Goal: Entertainment & Leisure: Consume media (video, audio)

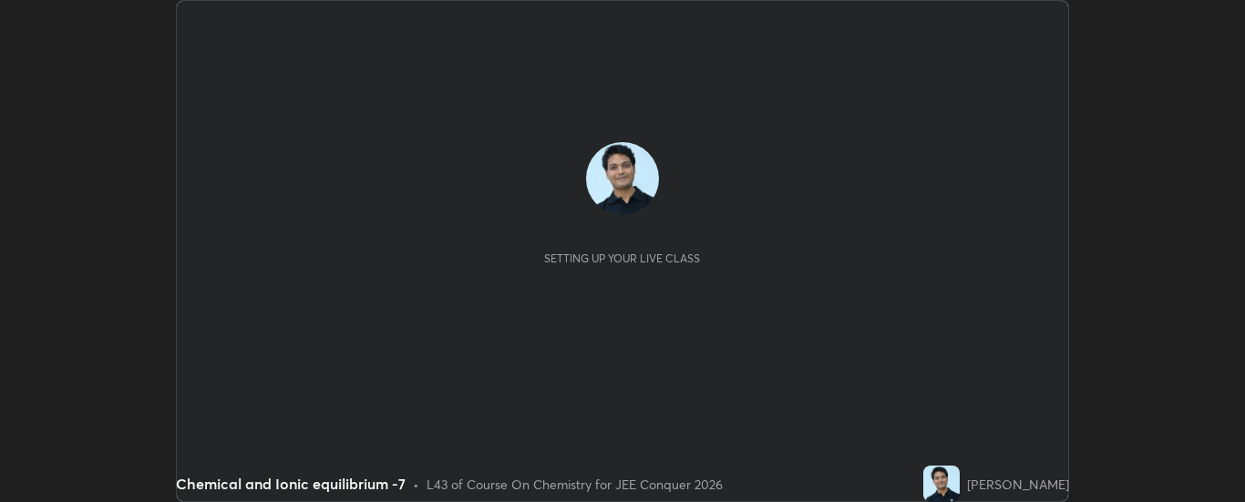
scroll to position [502, 1244]
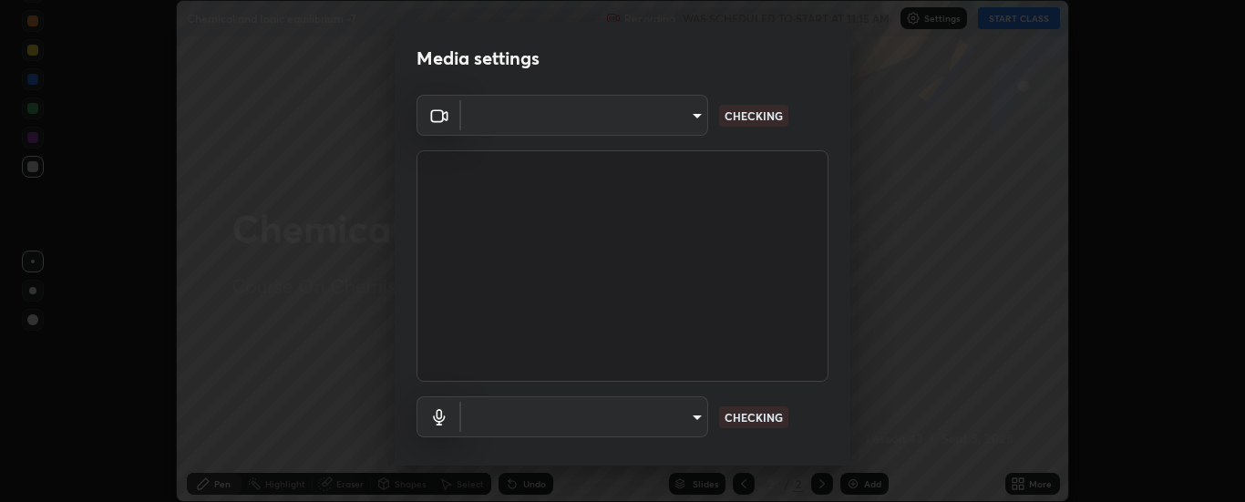
type input "6d3829c99f98afdfe7c29186be8927c2ef9ac3e8f7233b1026567672352cba5b"
type input "communications"
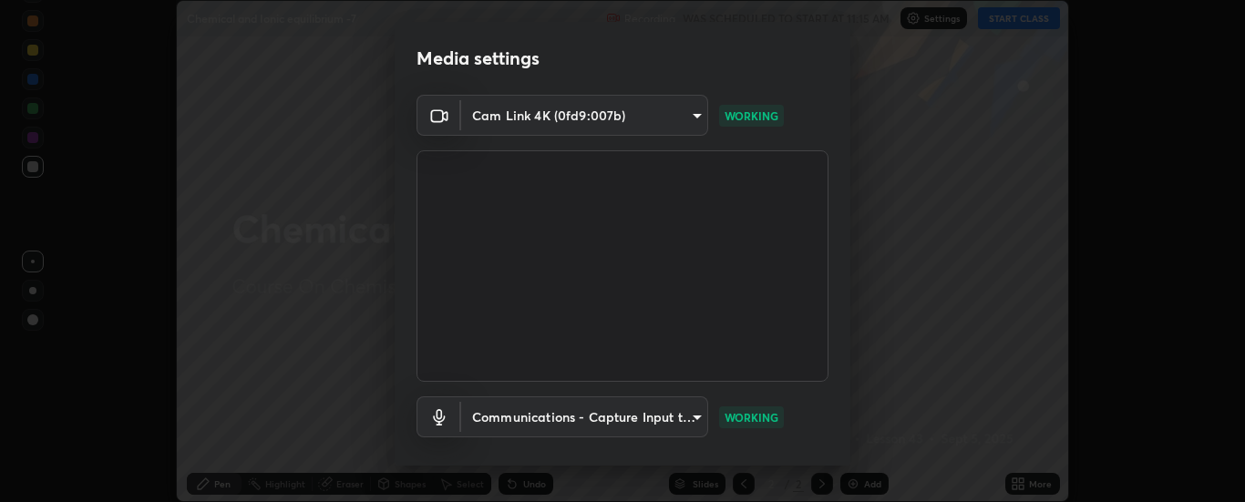
scroll to position [96, 0]
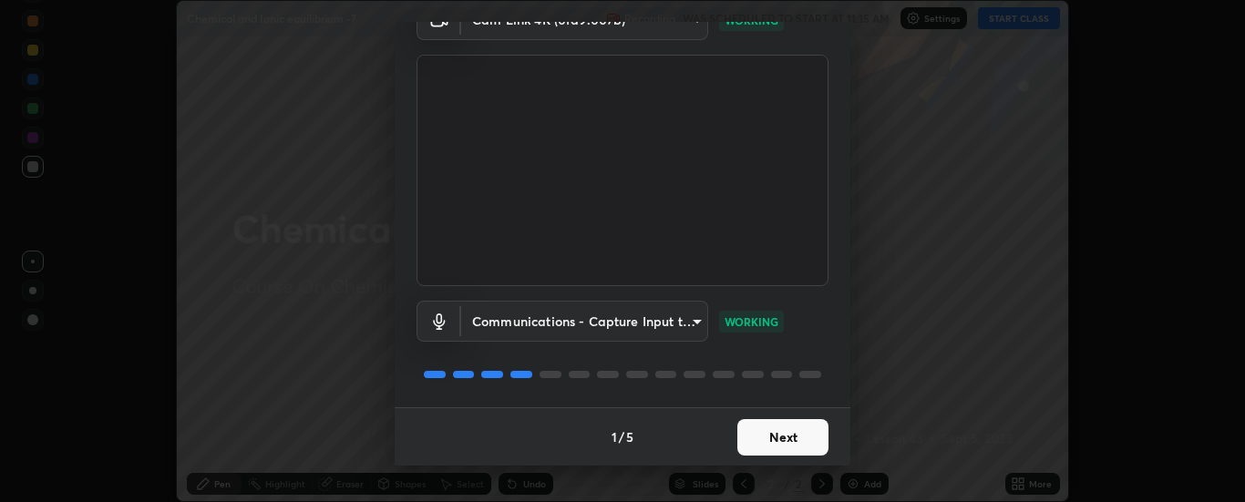
click at [779, 436] on button "Next" at bounding box center [783, 437] width 91 height 36
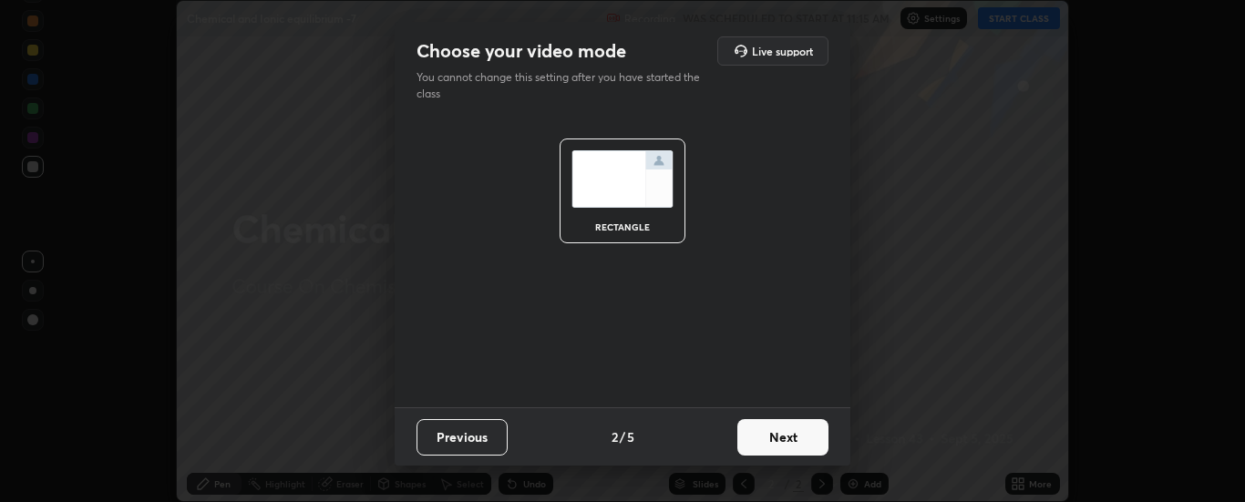
click at [786, 436] on button "Next" at bounding box center [783, 437] width 91 height 36
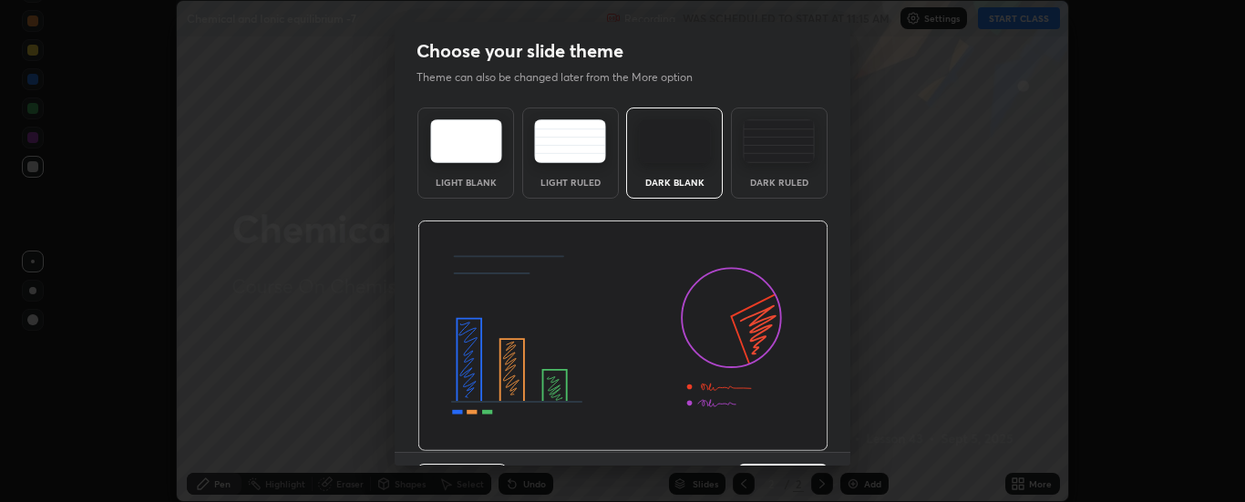
scroll to position [45, 0]
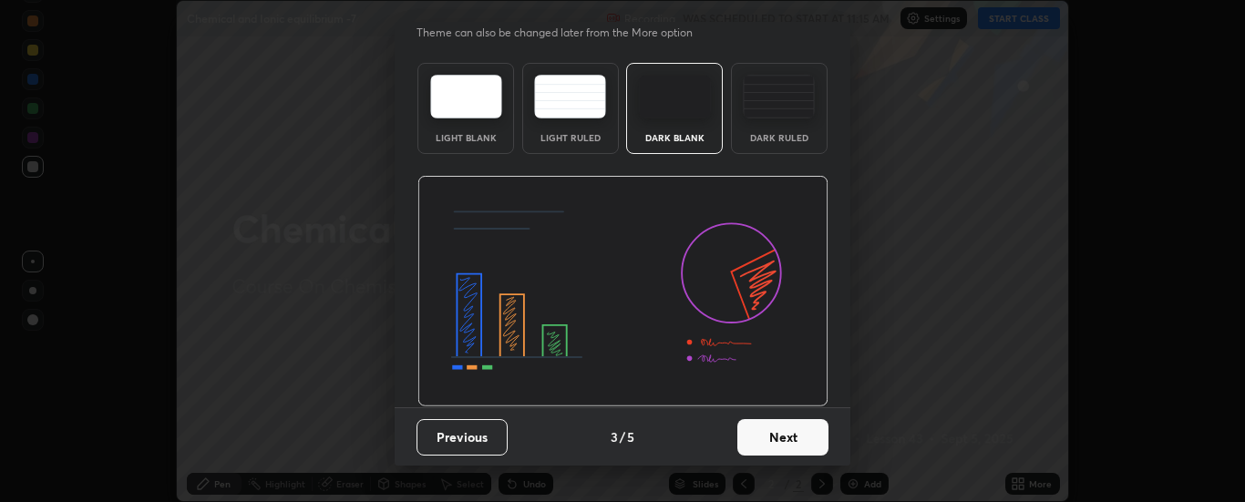
click at [781, 432] on button "Next" at bounding box center [783, 437] width 91 height 36
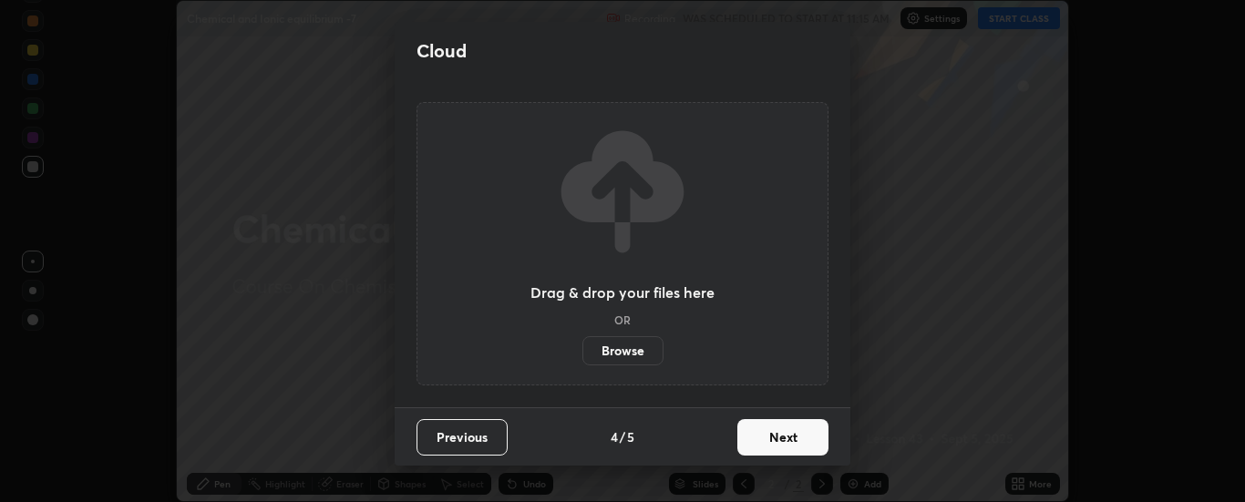
scroll to position [0, 0]
click at [784, 438] on button "Next" at bounding box center [783, 437] width 91 height 36
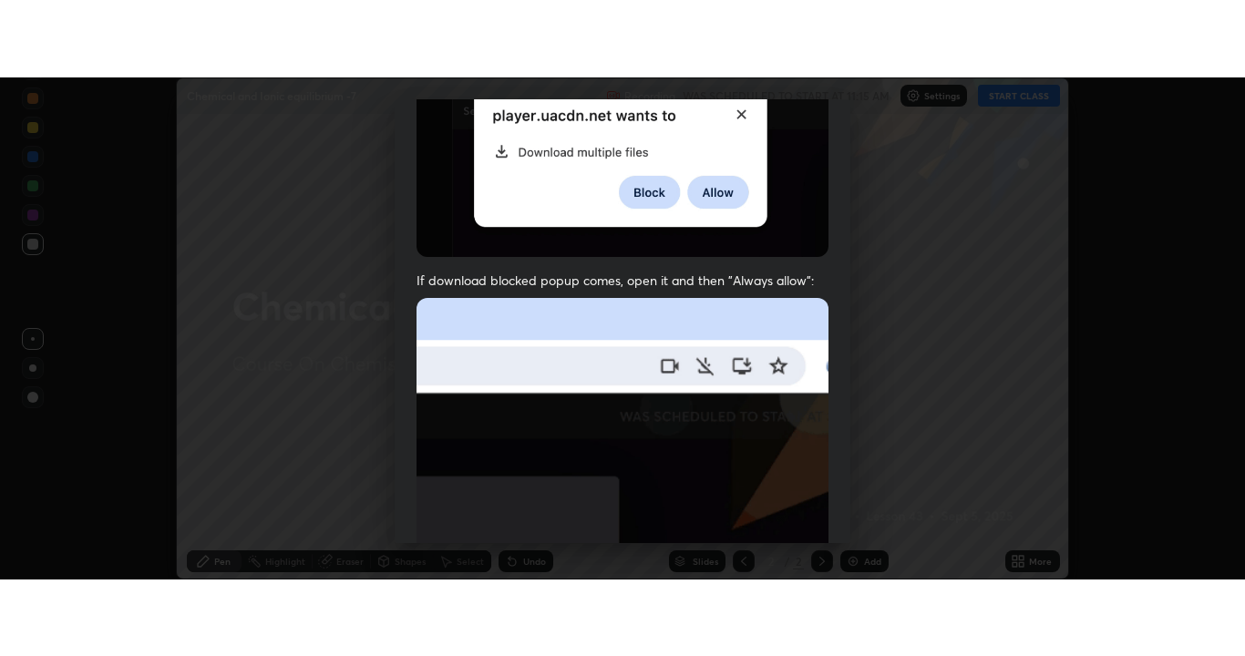
scroll to position [468, 0]
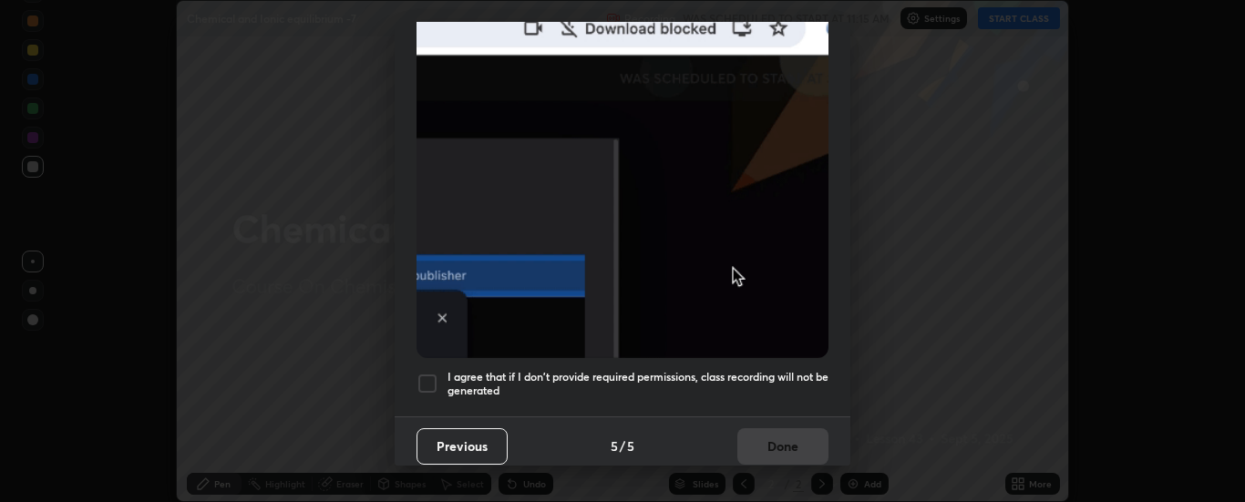
click at [432, 373] on div at bounding box center [428, 384] width 22 height 22
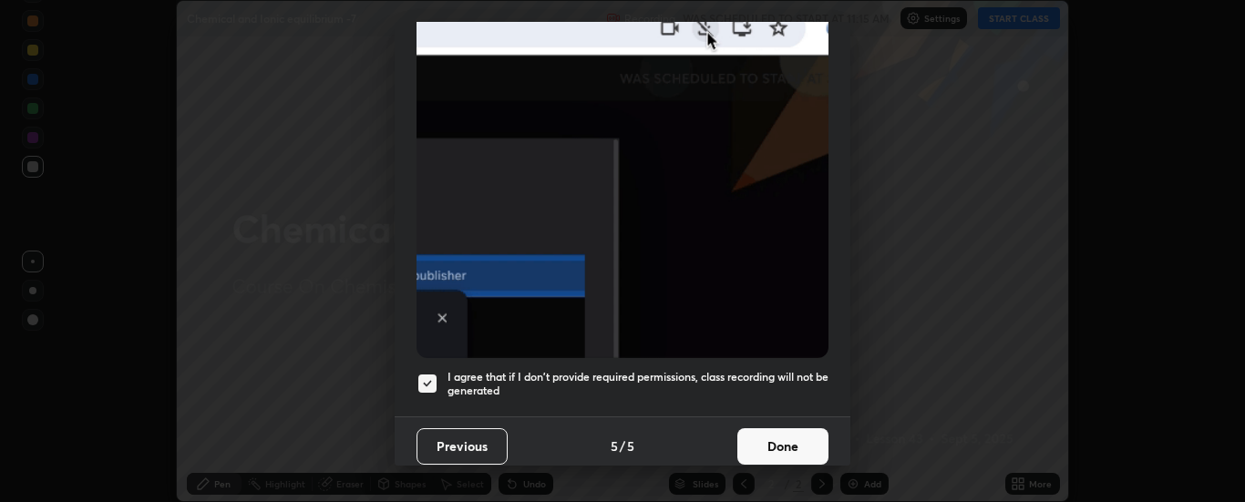
click at [756, 435] on button "Done" at bounding box center [783, 446] width 91 height 36
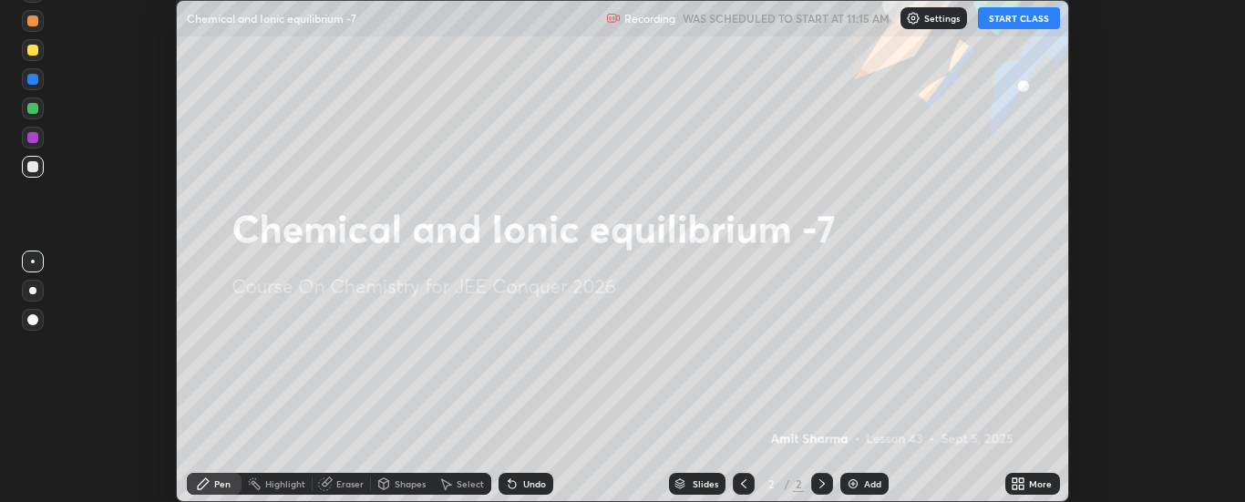
click at [1026, 20] on button "START CLASS" at bounding box center [1019, 18] width 82 height 22
click at [1022, 487] on icon at bounding box center [1022, 487] width 5 height 5
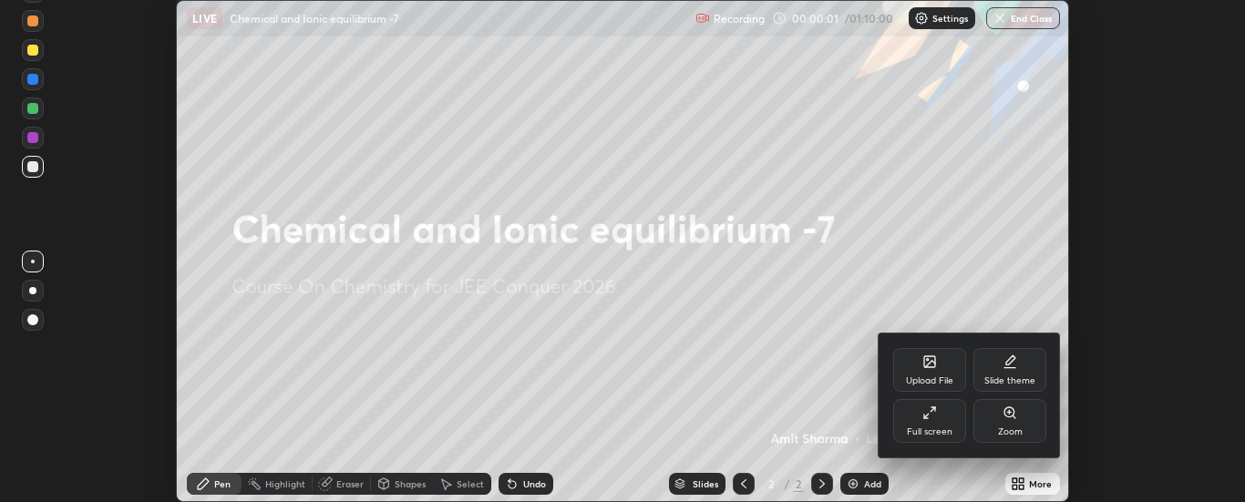
click at [936, 417] on icon at bounding box center [930, 413] width 15 height 15
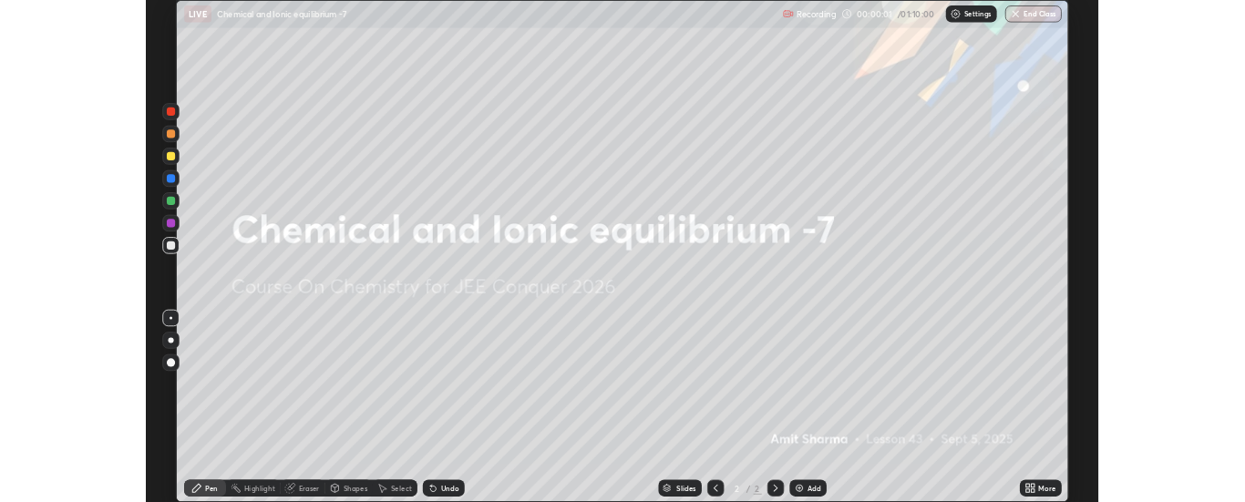
scroll to position [656, 1245]
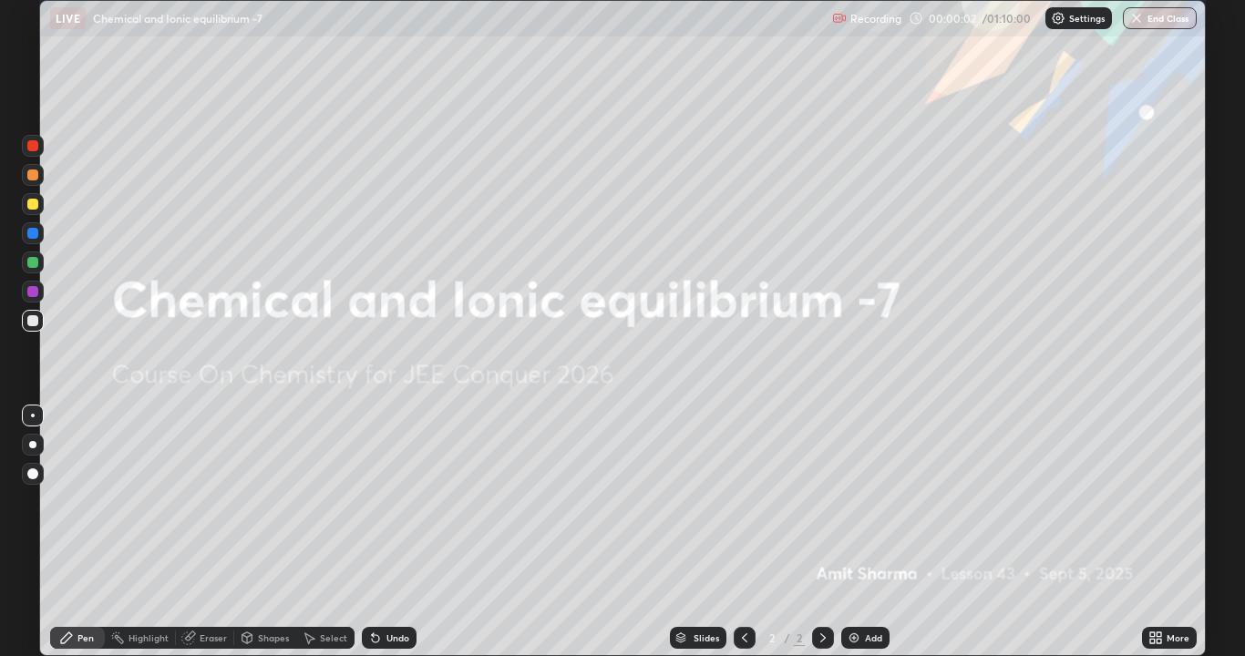
click at [856, 501] on img at bounding box center [854, 638] width 15 height 15
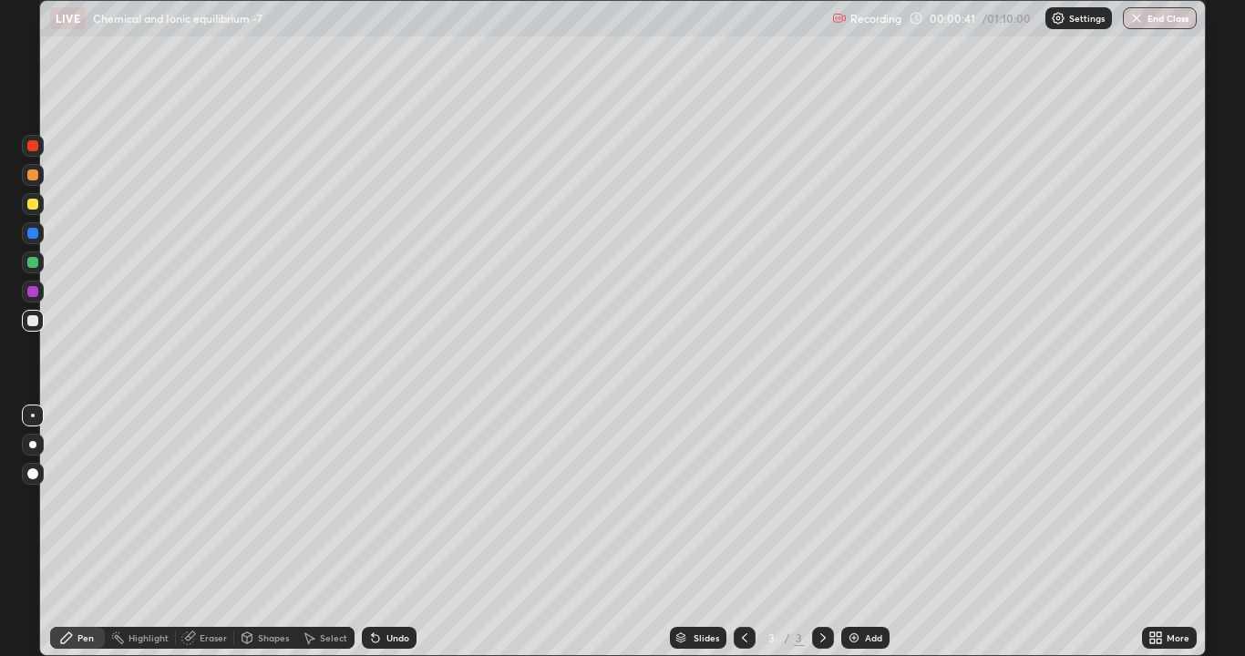
click at [37, 205] on div at bounding box center [32, 204] width 11 height 11
click at [36, 318] on div at bounding box center [32, 320] width 11 height 11
click at [852, 501] on img at bounding box center [854, 638] width 15 height 15
click at [36, 207] on div at bounding box center [32, 204] width 11 height 11
click at [32, 321] on div at bounding box center [32, 320] width 11 height 11
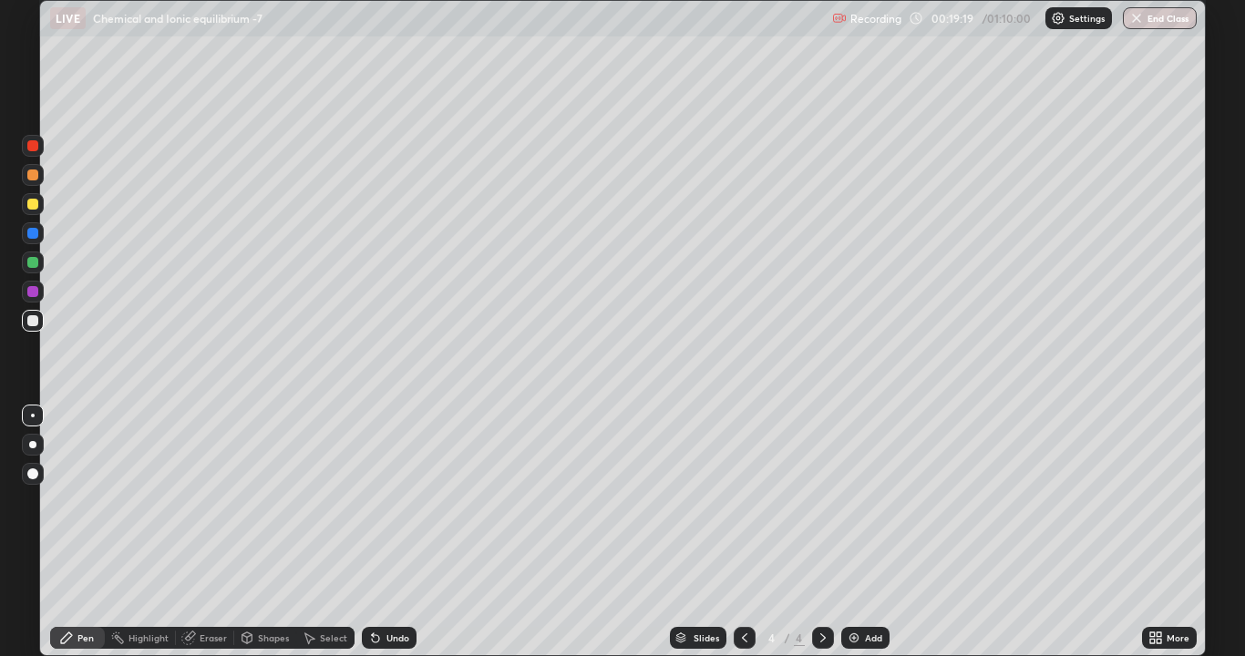
click at [855, 501] on div "Add" at bounding box center [865, 638] width 48 height 22
click at [852, 501] on img at bounding box center [854, 638] width 15 height 15
click at [37, 207] on div at bounding box center [32, 204] width 11 height 11
click at [35, 320] on div at bounding box center [32, 320] width 11 height 11
click at [31, 290] on div at bounding box center [32, 291] width 11 height 11
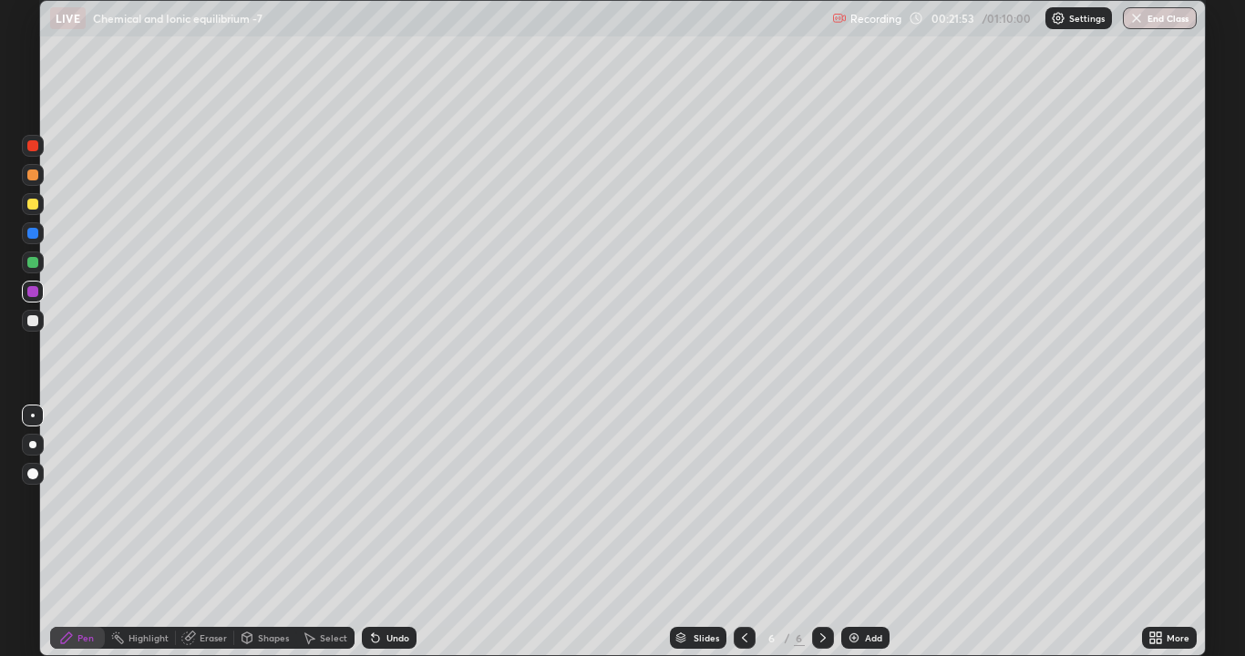
click at [31, 325] on div at bounding box center [32, 320] width 11 height 11
click at [390, 501] on div "Undo" at bounding box center [398, 638] width 23 height 9
click at [34, 204] on div at bounding box center [32, 204] width 11 height 11
click at [860, 501] on img at bounding box center [854, 638] width 15 height 15
click at [31, 325] on div at bounding box center [32, 320] width 11 height 11
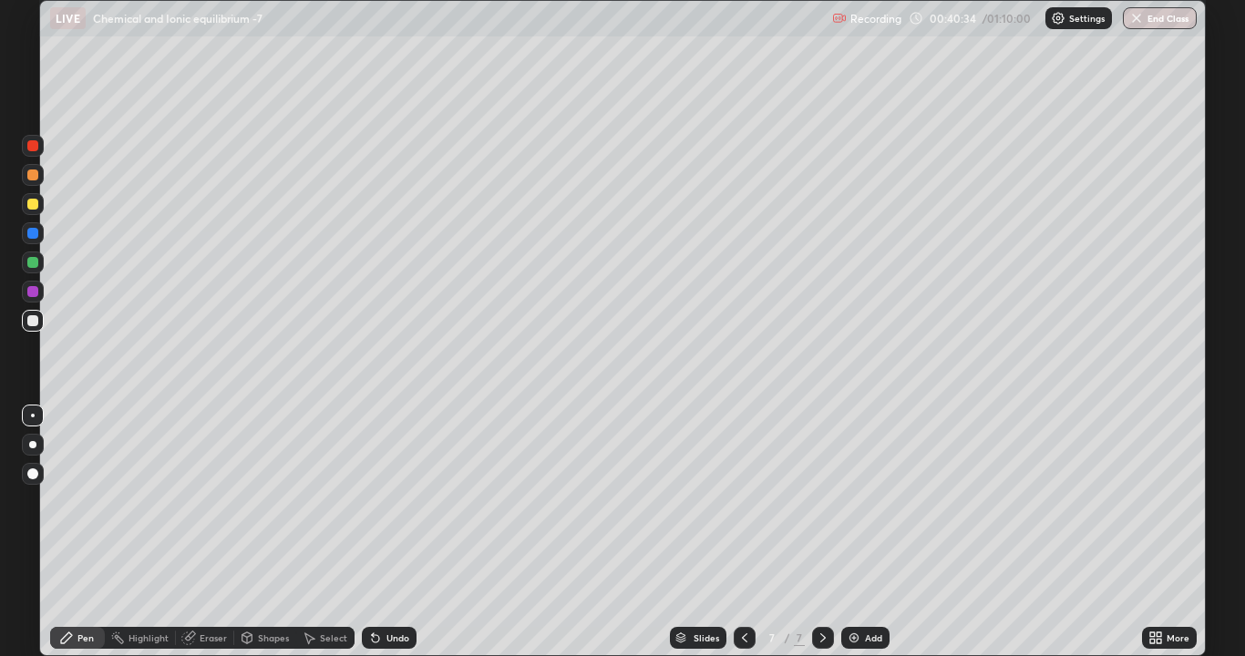
click at [36, 176] on div at bounding box center [32, 175] width 11 height 11
click at [856, 501] on img at bounding box center [854, 638] width 15 height 15
click at [36, 319] on div at bounding box center [32, 320] width 11 height 11
click at [869, 501] on div "Add" at bounding box center [865, 638] width 48 height 22
click at [855, 501] on img at bounding box center [854, 638] width 15 height 15
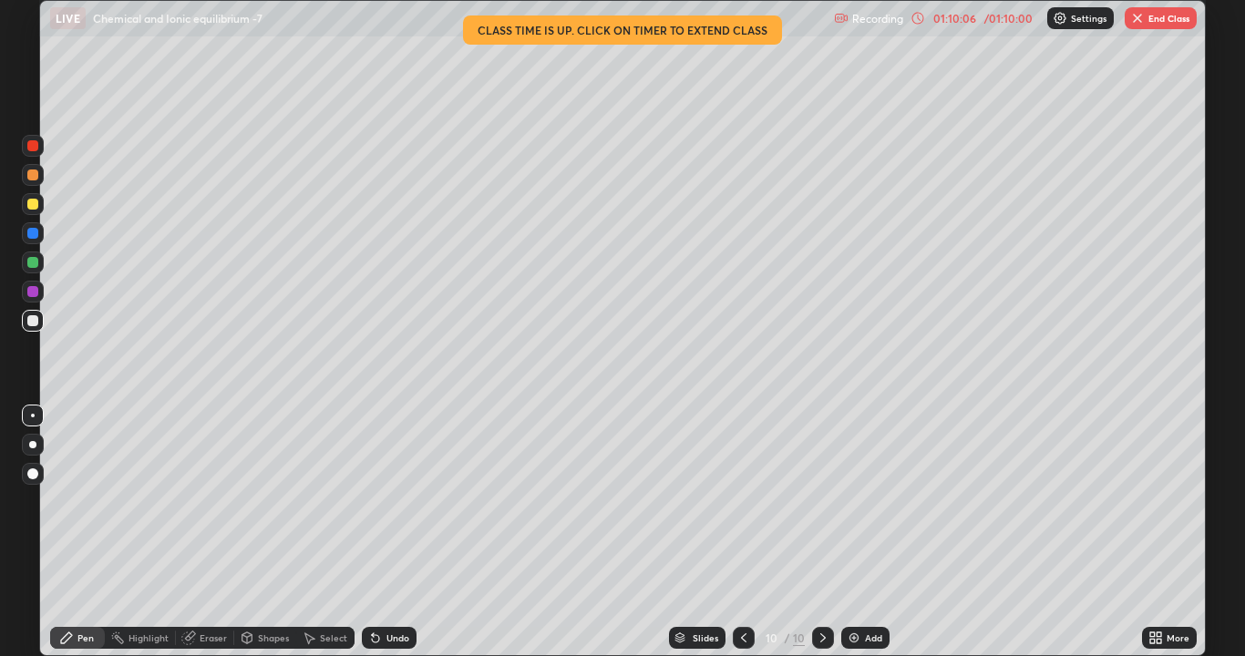
click at [1156, 14] on button "End Class" at bounding box center [1161, 18] width 72 height 22
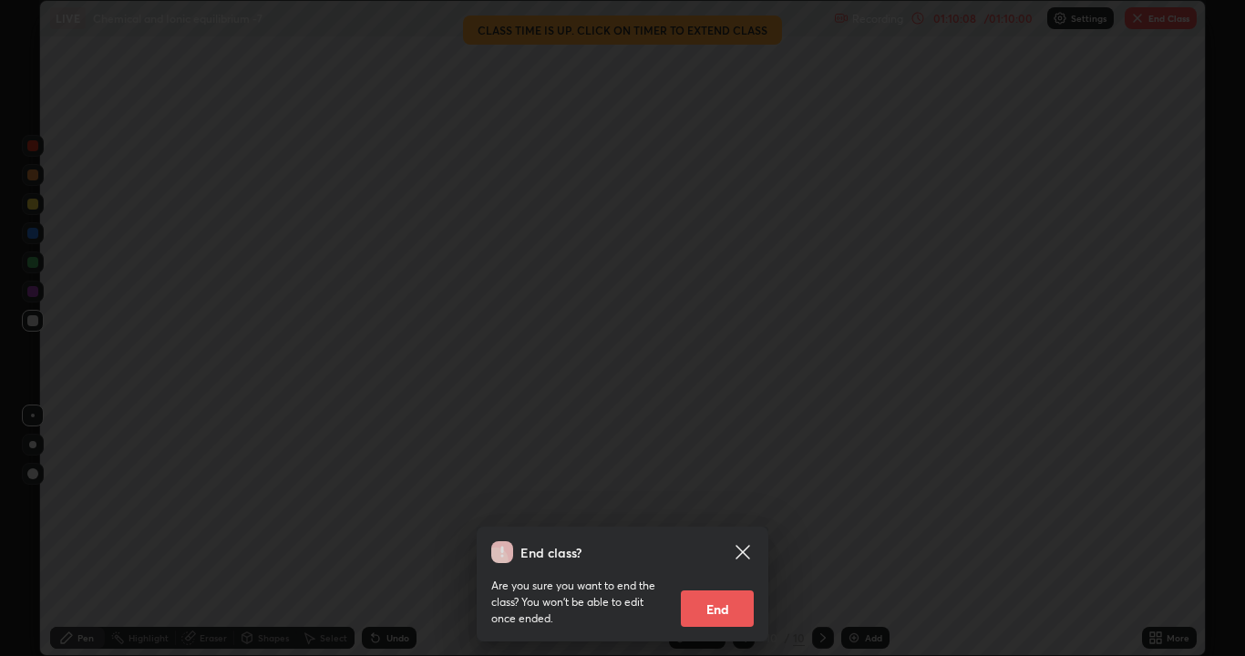
click at [724, 501] on button "End" at bounding box center [717, 609] width 73 height 36
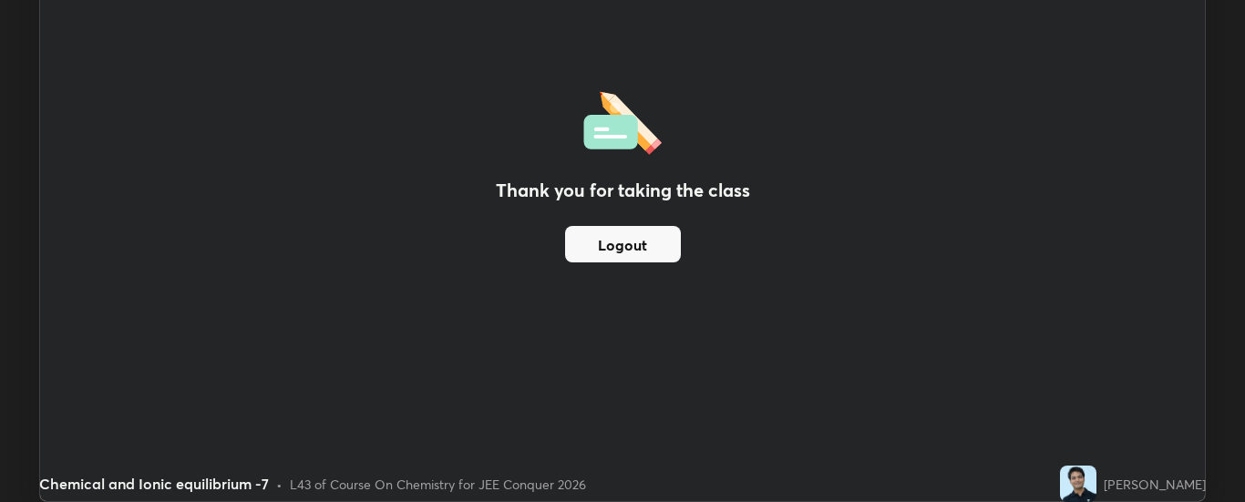
scroll to position [90666, 89923]
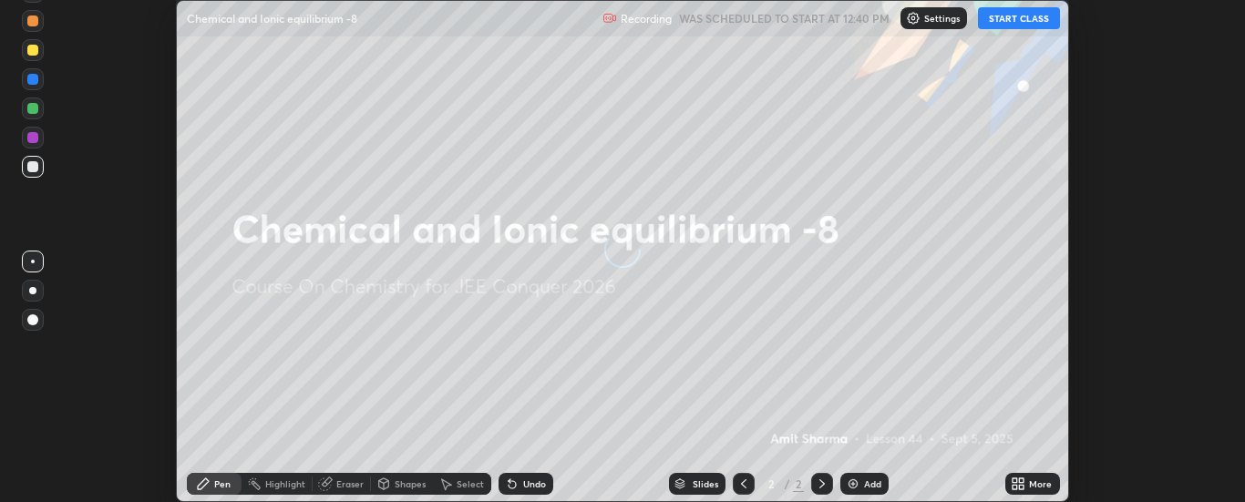
scroll to position [502, 1244]
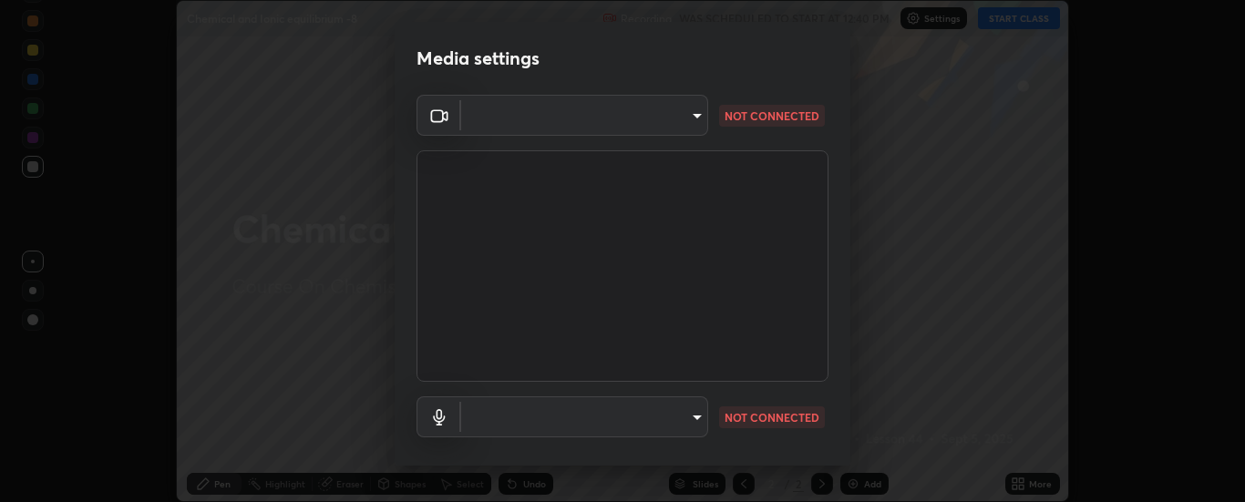
type input "6d3829c99f98afdfe7c29186be8927c2ef9ac3e8f7233b1026567672352cba5b"
type input "communications"
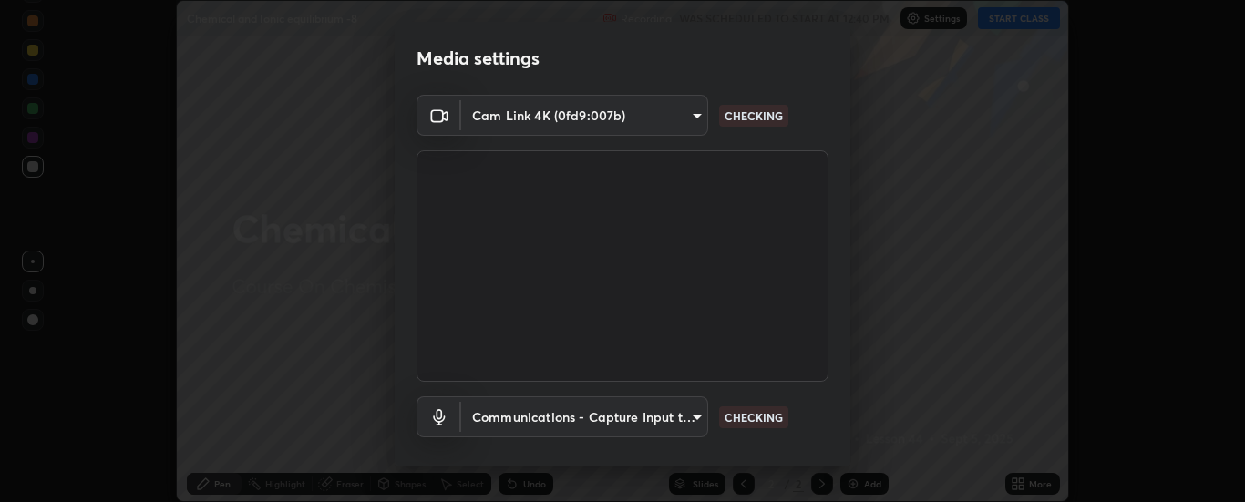
scroll to position [96, 0]
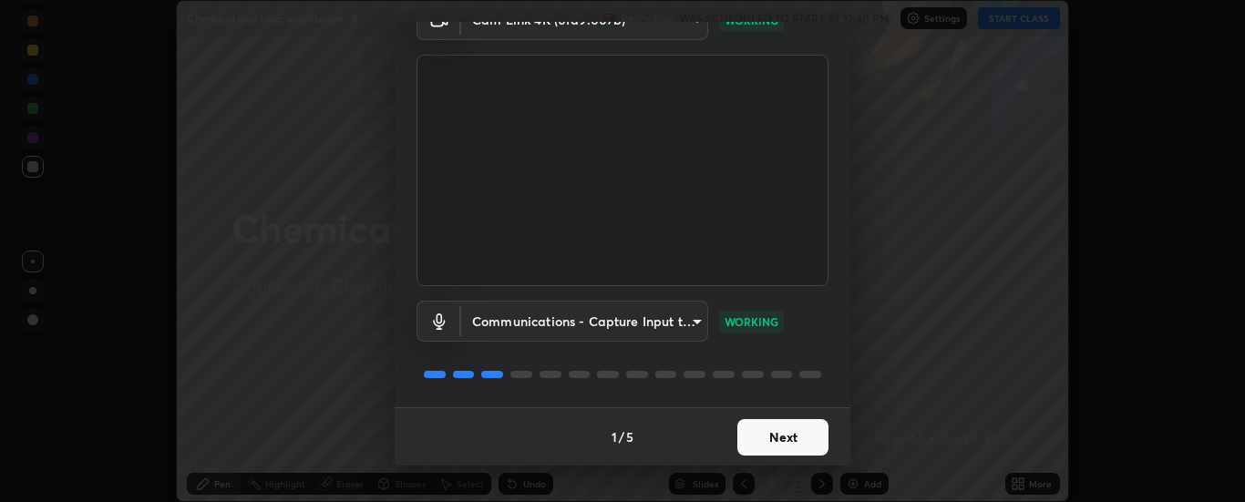
click at [772, 437] on button "Next" at bounding box center [783, 437] width 91 height 36
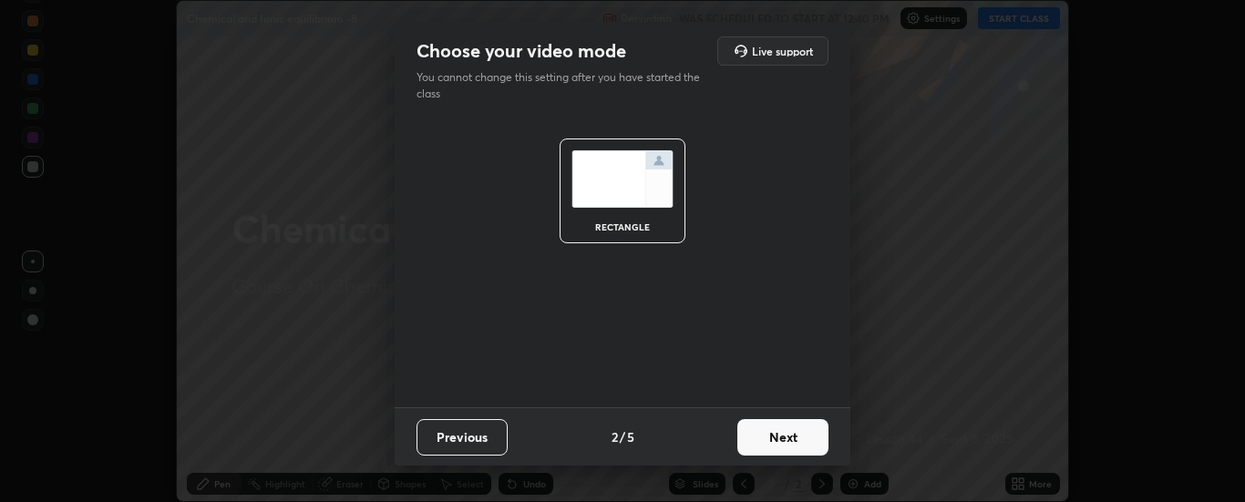
click at [777, 435] on button "Next" at bounding box center [783, 437] width 91 height 36
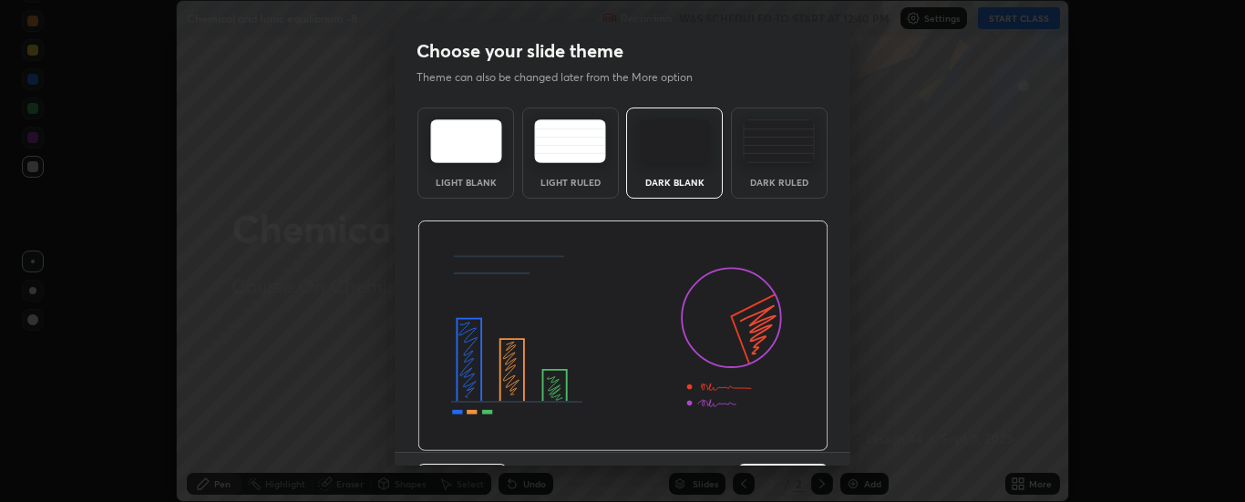
scroll to position [45, 0]
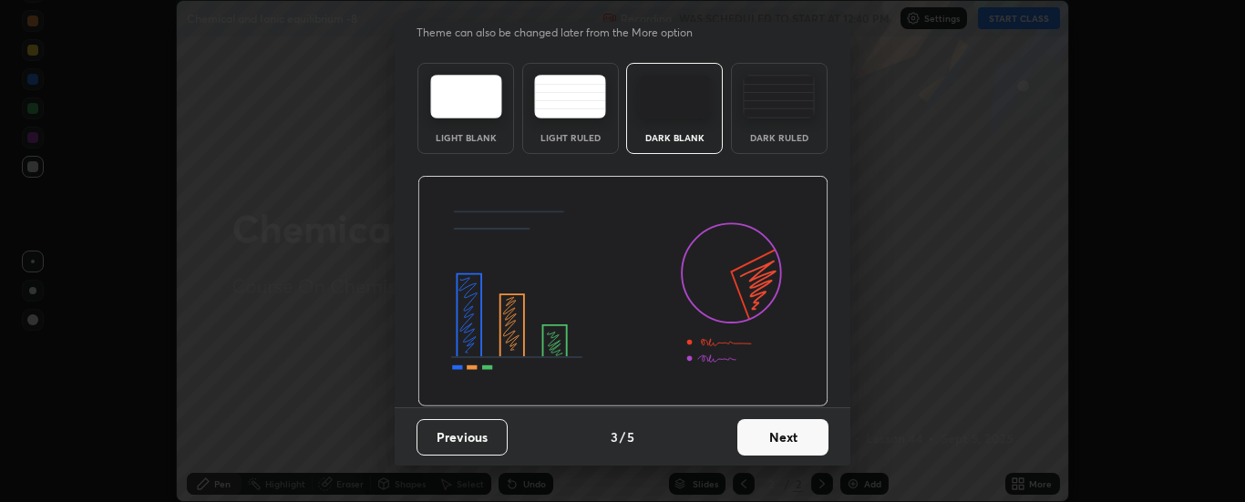
click at [775, 430] on button "Next" at bounding box center [783, 437] width 91 height 36
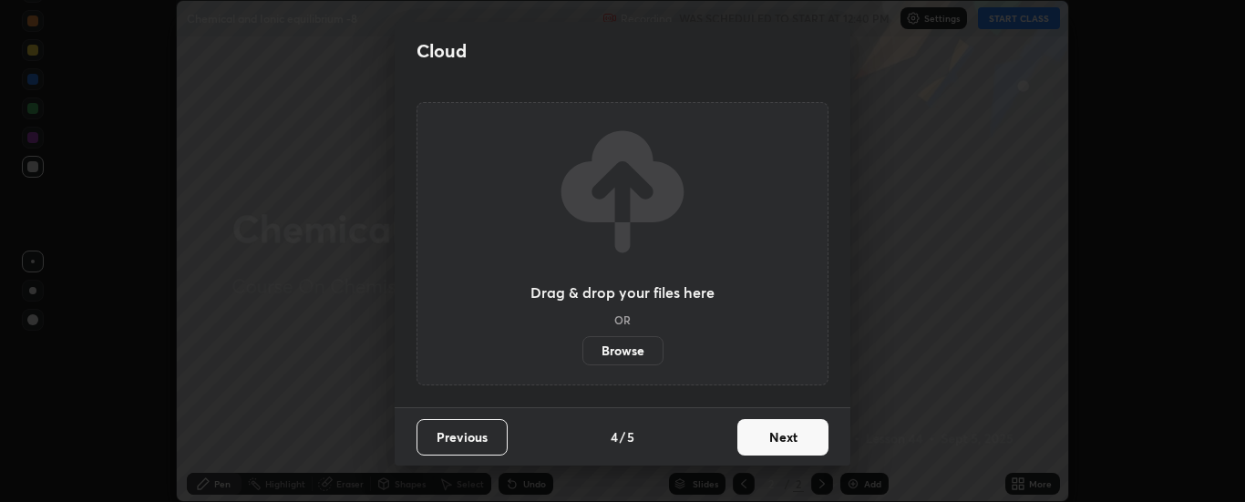
scroll to position [0, 0]
click at [778, 432] on button "Next" at bounding box center [783, 437] width 91 height 36
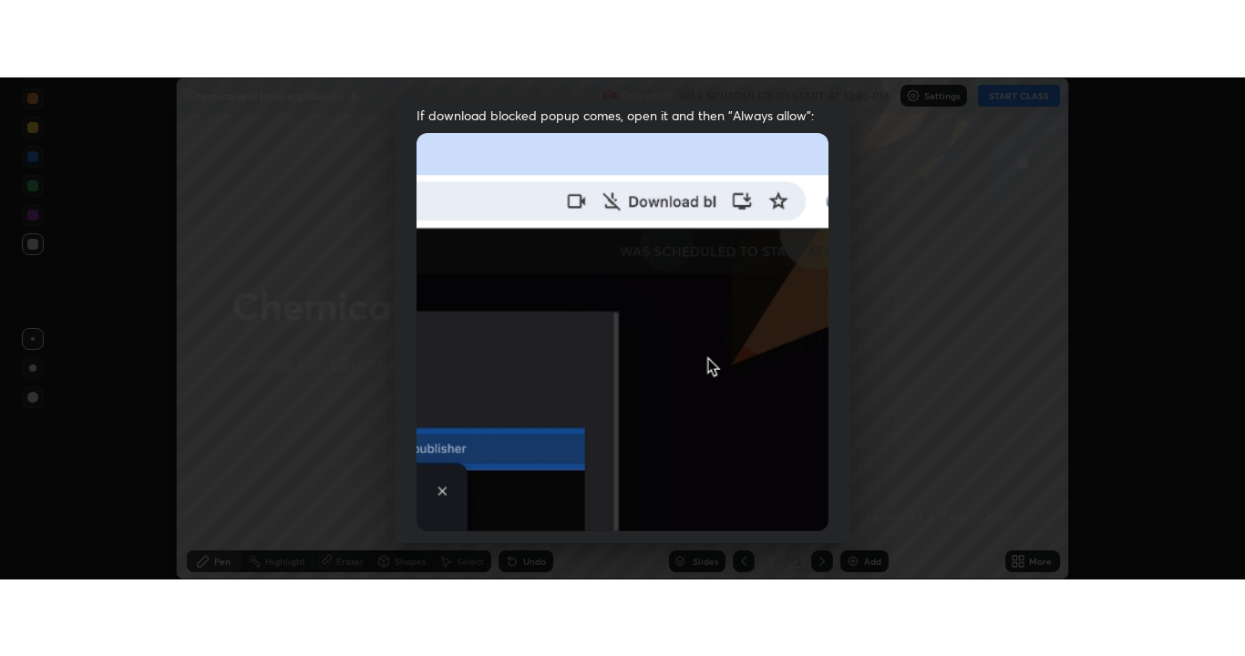
scroll to position [468, 0]
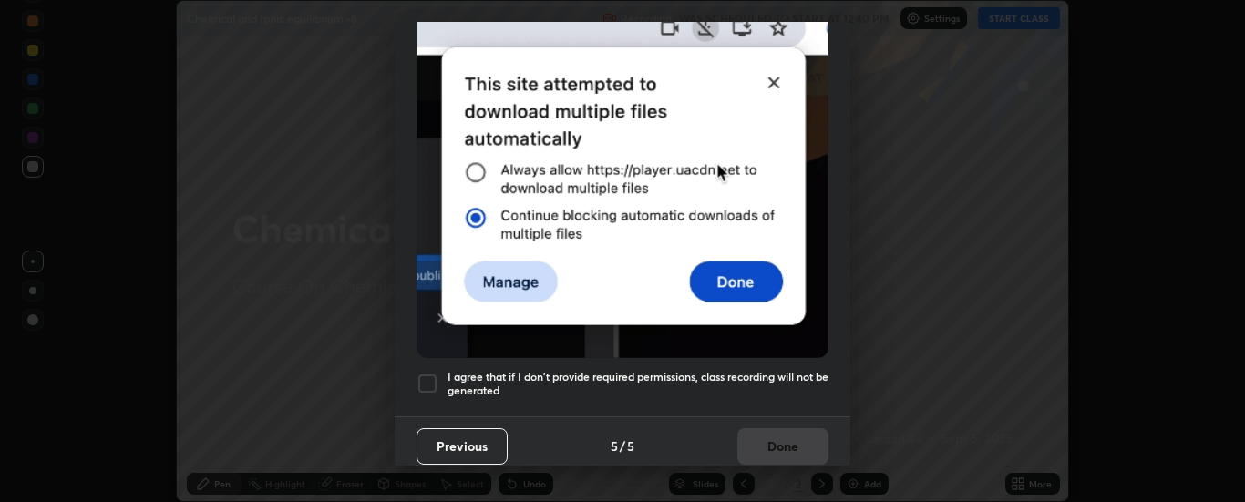
click at [426, 373] on div at bounding box center [428, 384] width 22 height 22
click at [774, 435] on button "Done" at bounding box center [783, 446] width 91 height 36
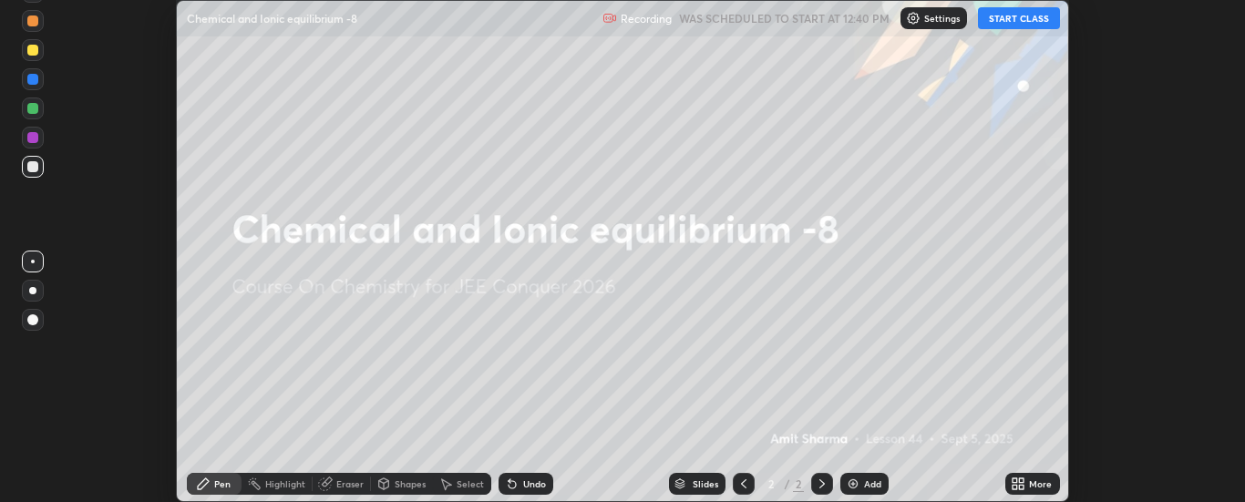
click at [994, 17] on button "START CLASS" at bounding box center [1019, 18] width 82 height 22
click at [855, 483] on img at bounding box center [853, 484] width 15 height 15
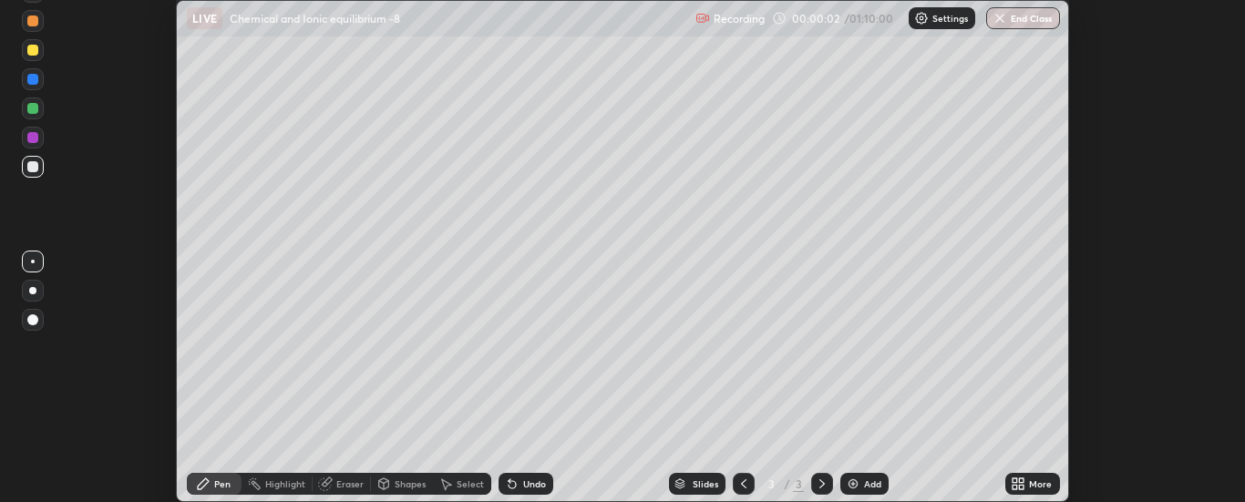
click at [742, 476] on div at bounding box center [744, 484] width 22 height 22
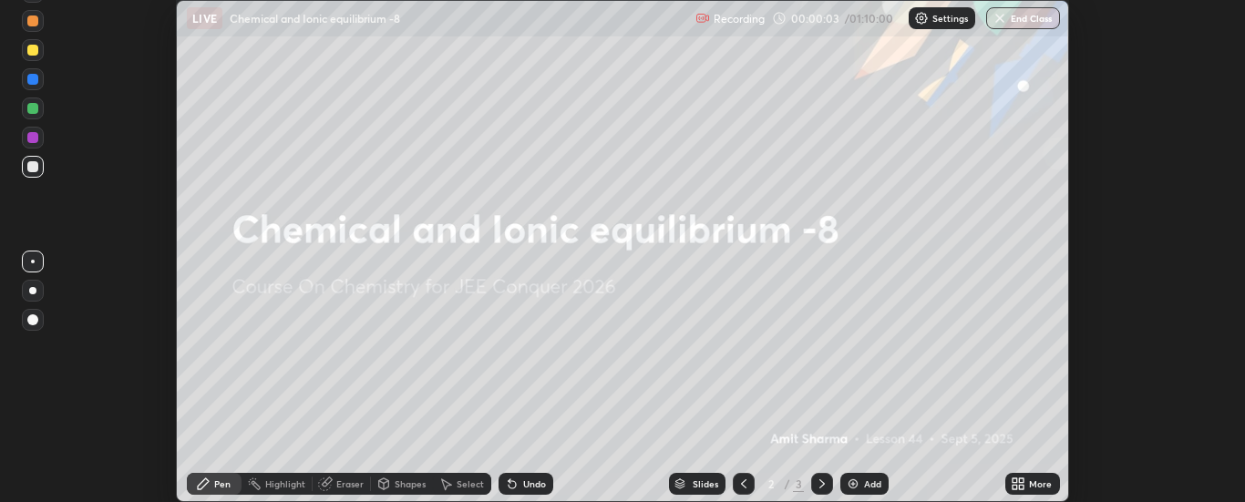
click at [1025, 484] on icon at bounding box center [1018, 484] width 15 height 15
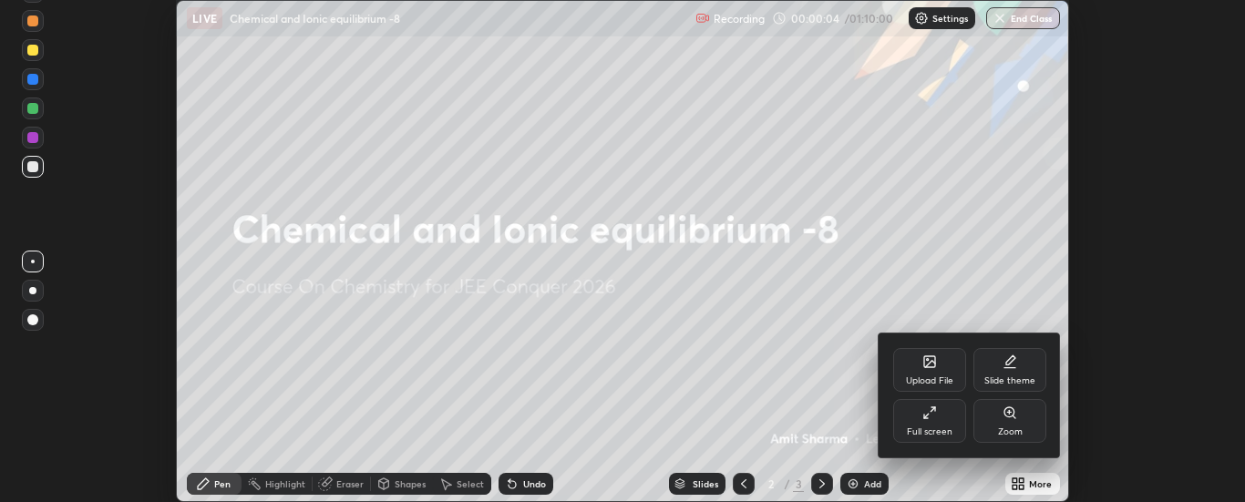
click at [942, 414] on div "Full screen" at bounding box center [929, 421] width 73 height 44
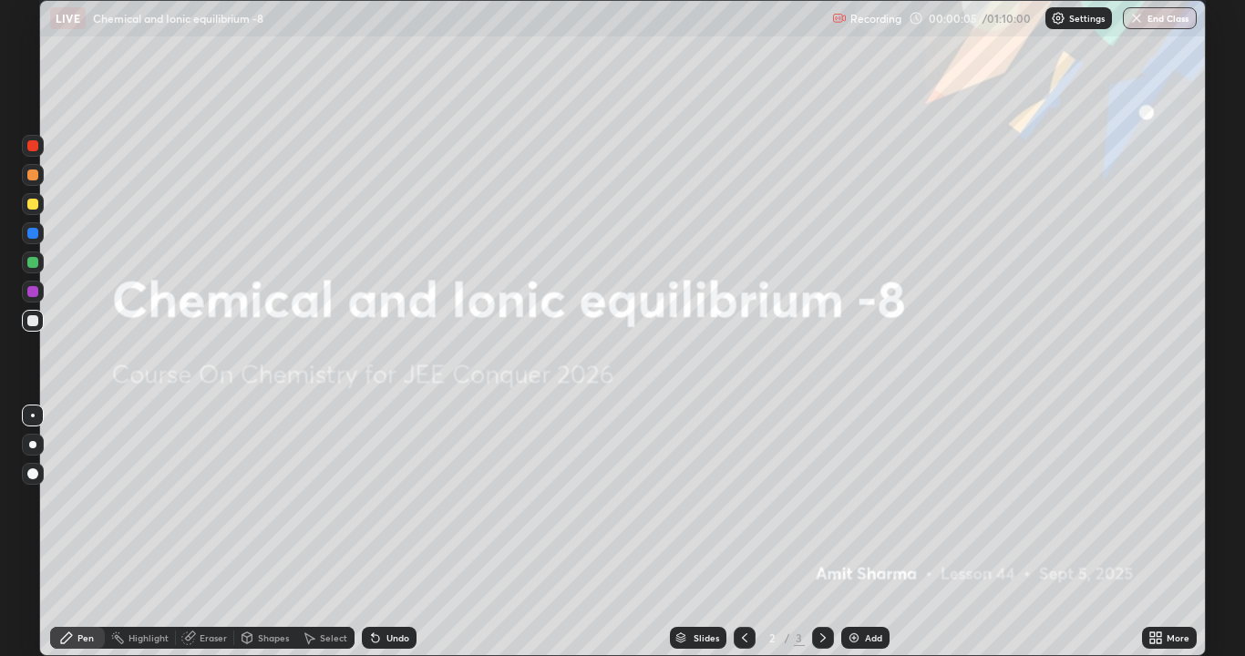
scroll to position [656, 1245]
click at [818, 501] on div at bounding box center [823, 638] width 22 height 22
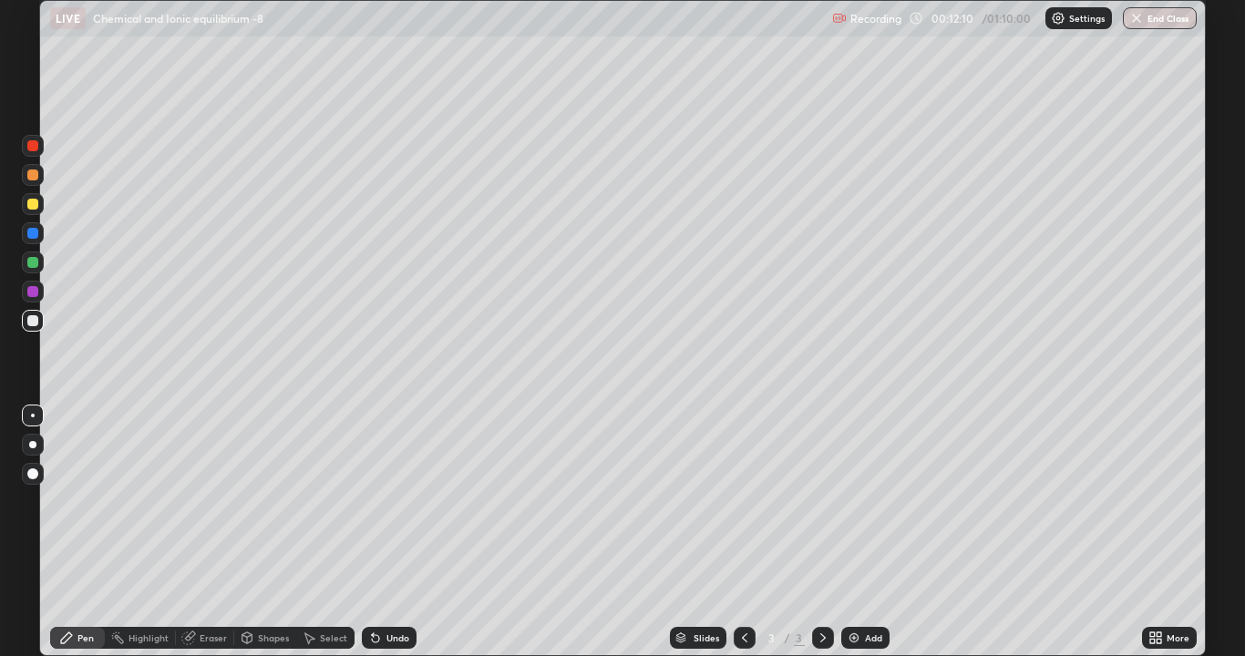
click at [33, 208] on div at bounding box center [32, 204] width 11 height 11
click at [859, 501] on img at bounding box center [854, 638] width 15 height 15
click at [34, 321] on div at bounding box center [32, 320] width 11 height 11
